Goal: Task Accomplishment & Management: Use online tool/utility

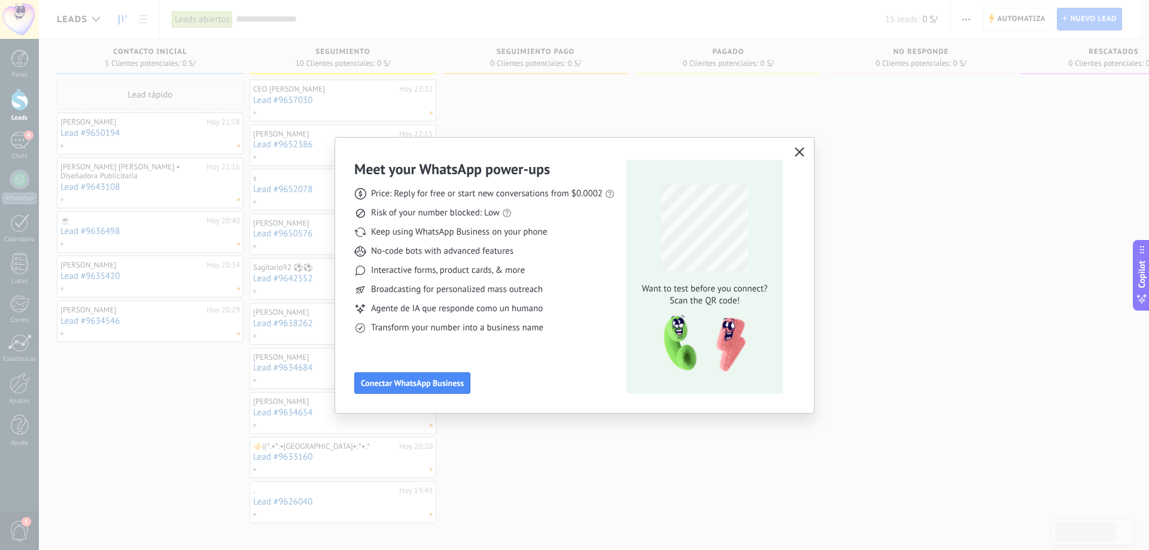
click at [802, 156] on icon "button" at bounding box center [800, 152] width 10 height 10
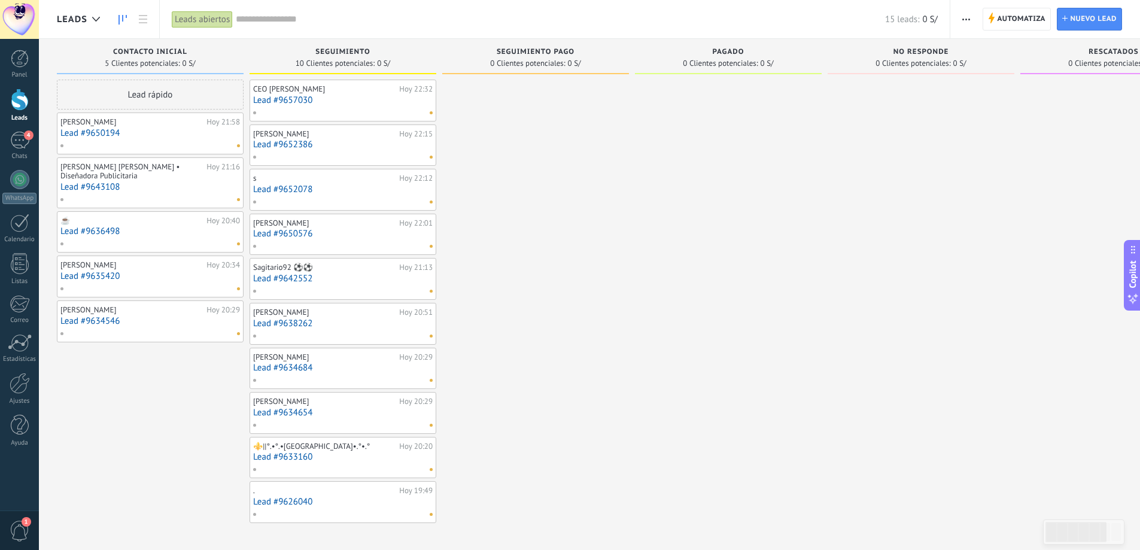
click at [295, 21] on input "text" at bounding box center [561, 19] width 650 height 13
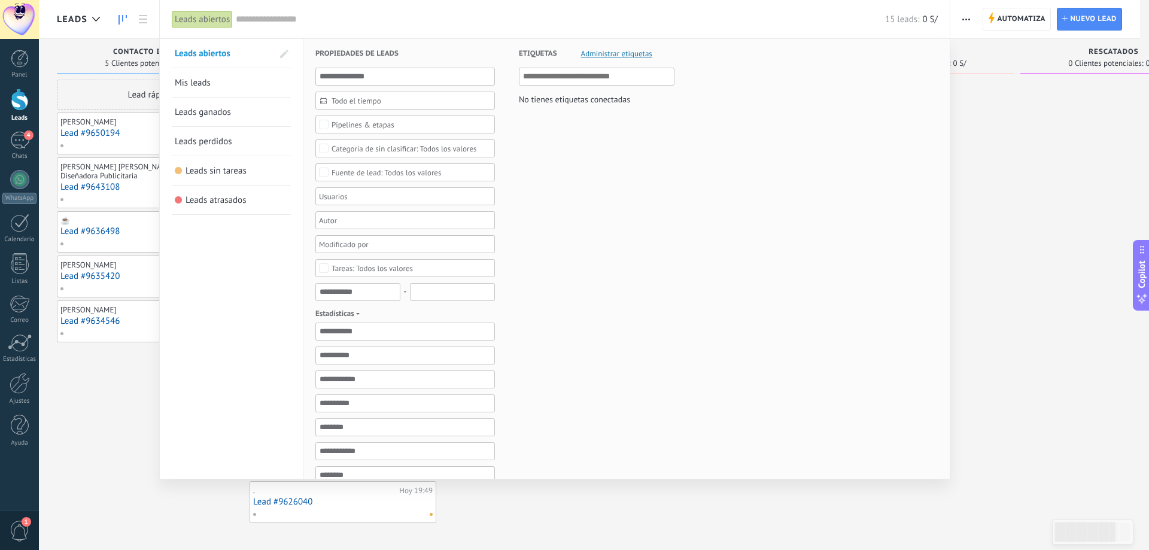
click at [377, 104] on span "Todo el tiempo" at bounding box center [410, 100] width 157 height 9
click at [370, 181] on li "Hoy" at bounding box center [405, 176] width 178 height 18
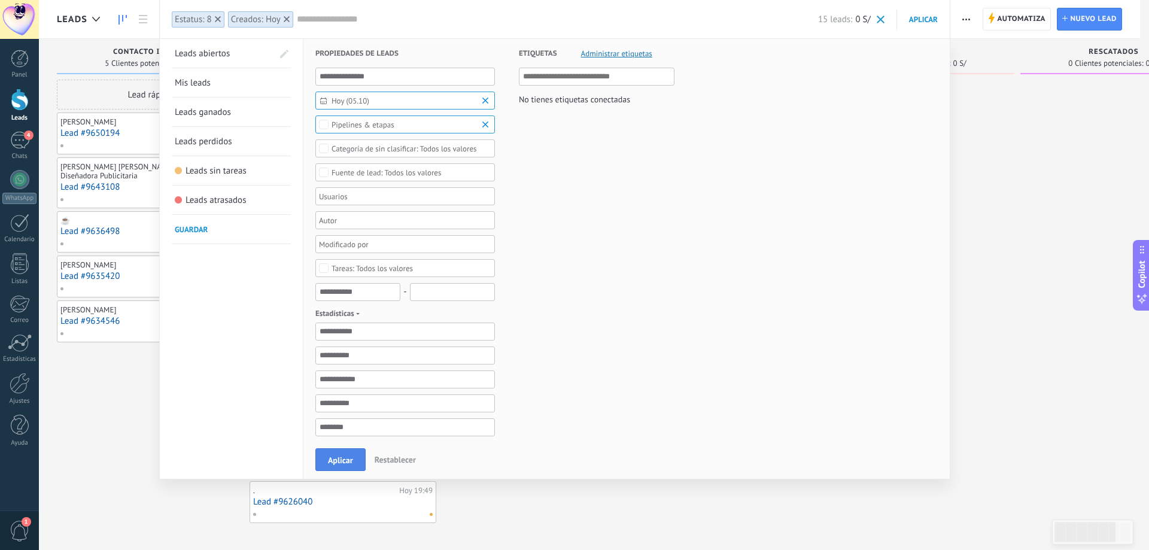
click at [336, 453] on button "Aplicar" at bounding box center [340, 459] width 50 height 23
